Goal: Register for event/course

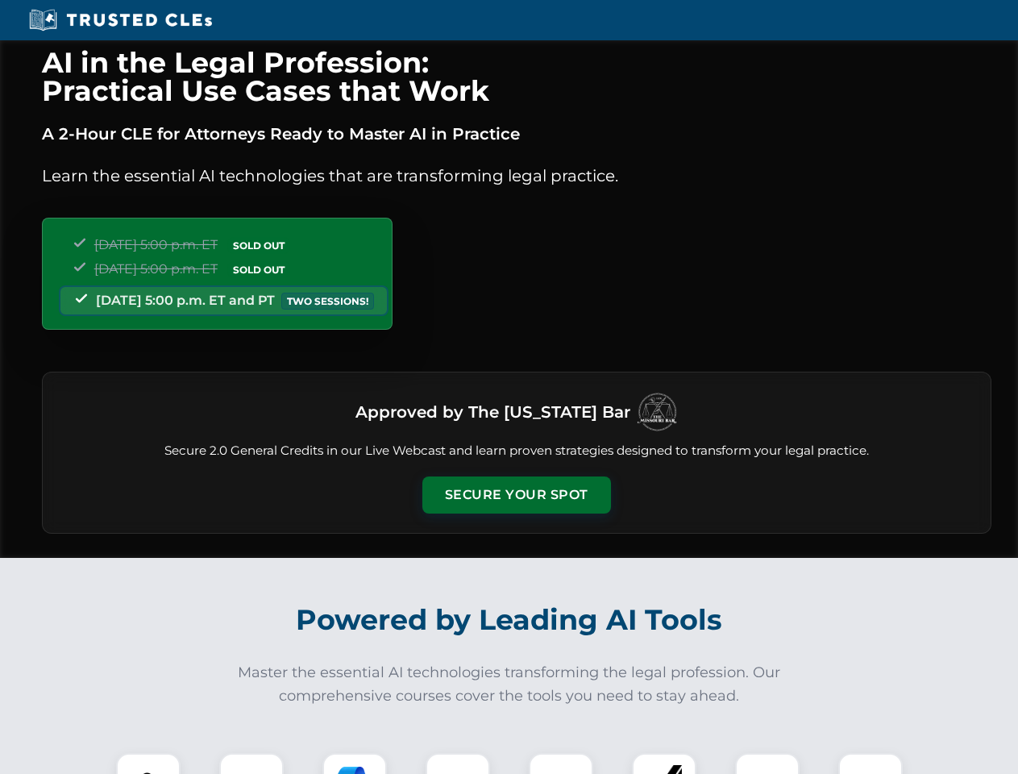
click at [516, 495] on button "Secure Your Spot" at bounding box center [516, 494] width 189 height 37
click at [148, 763] on img at bounding box center [148, 785] width 47 height 47
click at [251, 763] on div at bounding box center [251, 785] width 64 height 64
